Goal: Task Accomplishment & Management: Use online tool/utility

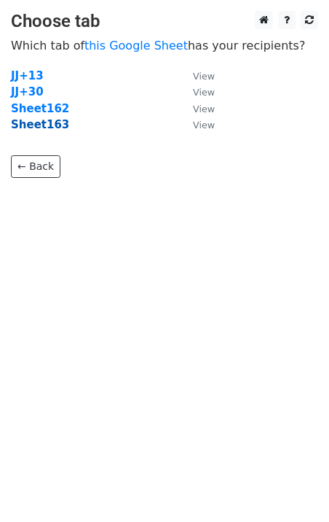
click at [47, 127] on strong "Sheet163" at bounding box center [40, 124] width 58 height 13
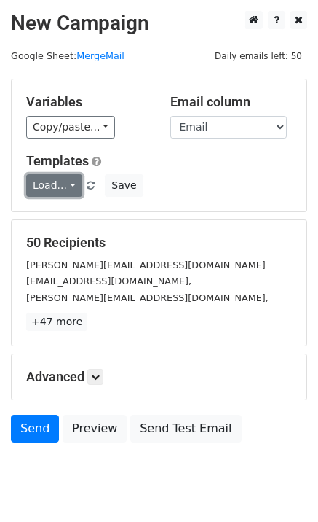
click at [45, 189] on link "Load..." at bounding box center [54, 185] width 56 height 23
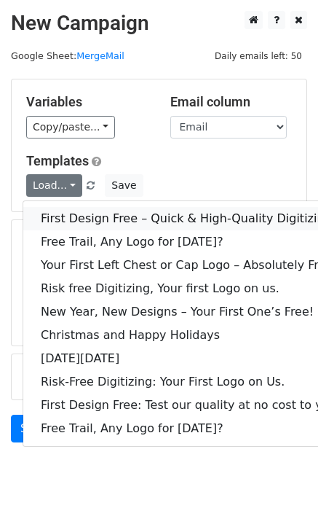
click at [87, 216] on link "First Design Free – Quick & High-Quality Digitizing!" at bounding box center [190, 218] width 335 height 23
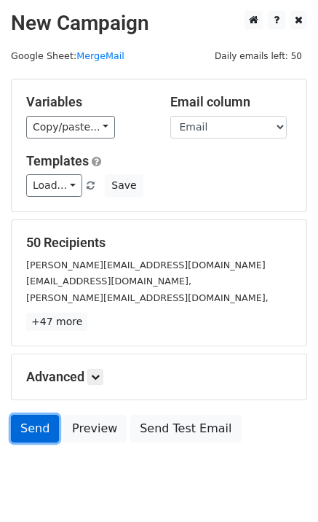
click at [25, 431] on link "Send" at bounding box center [35, 429] width 48 height 28
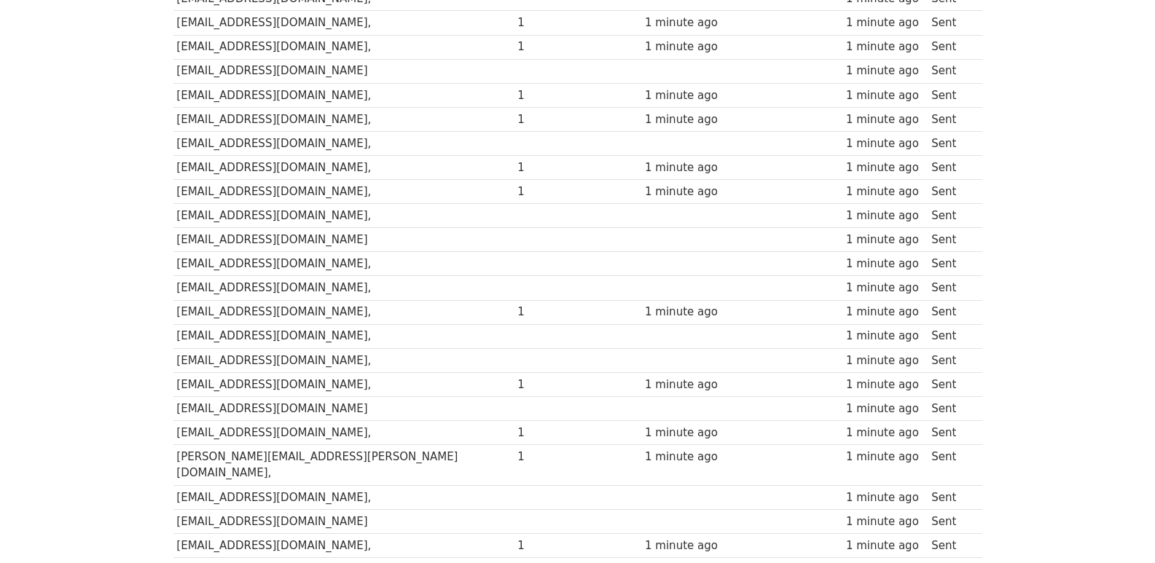
scroll to position [1014, 0]
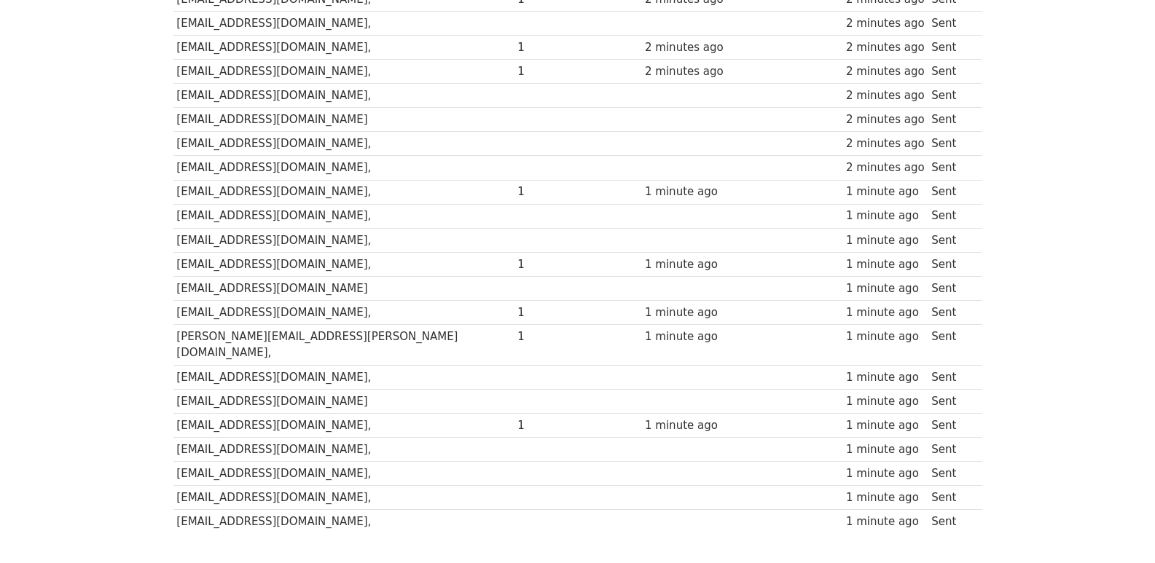
scroll to position [1014, 0]
